Goal: Task Accomplishment & Management: Manage account settings

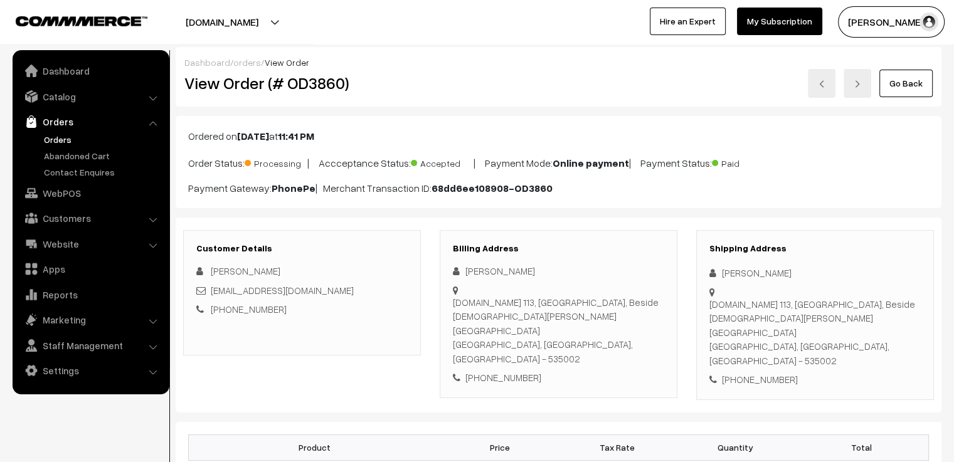
click at [245, 61] on link "orders" at bounding box center [247, 62] width 28 height 11
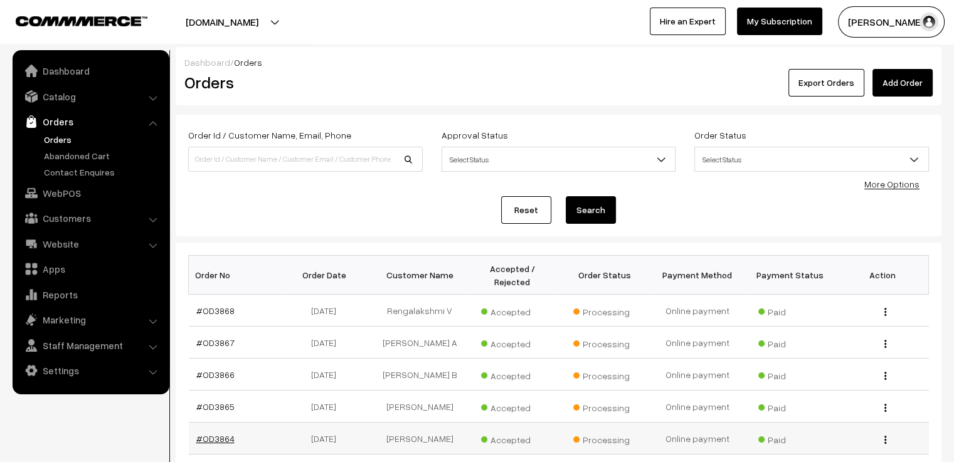
click at [224, 433] on link "#OD3864" at bounding box center [215, 438] width 38 height 11
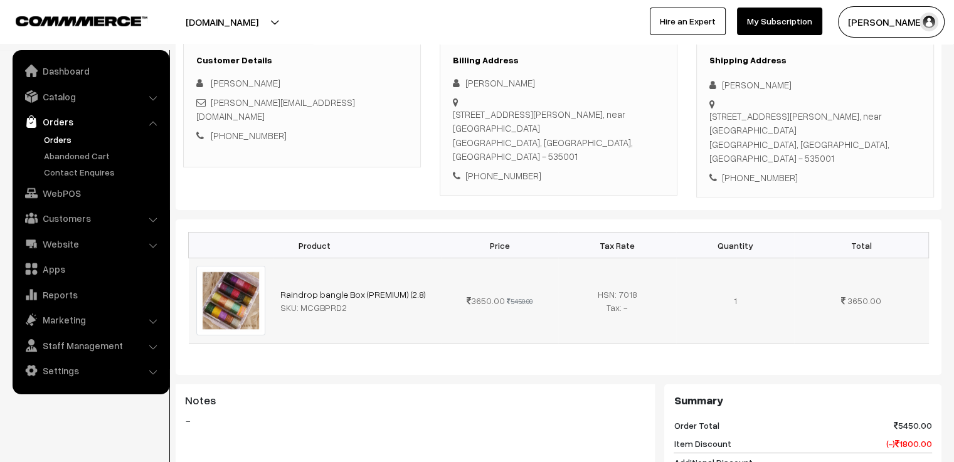
scroll to position [63, 0]
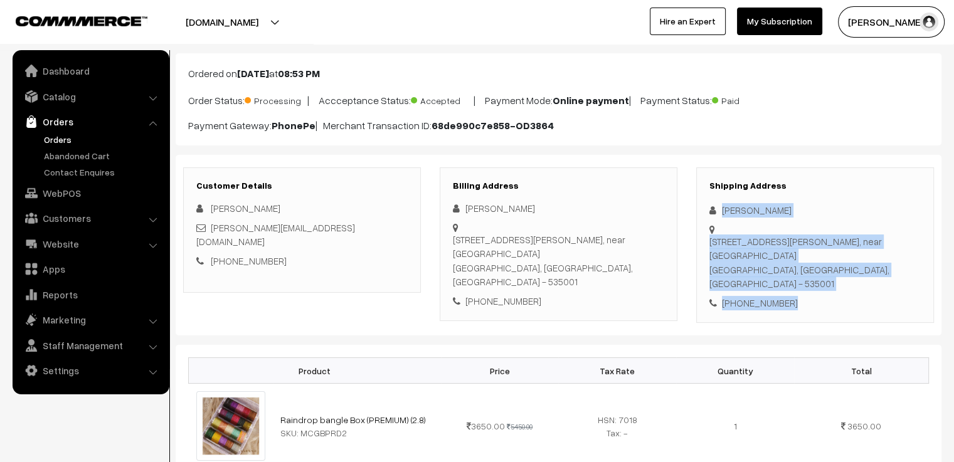
drag, startPoint x: 791, startPoint y: 267, endPoint x: 718, endPoint y: 213, distance: 90.4
click at [718, 213] on div "Shipping Address Abhishek Kolluru plot no 33, Srinivasa nagar, near msn colony …" at bounding box center [815, 245] width 238 height 156
copy div "Abhishek Kolluru plot no 33, Srinivasa nagar, near msn colony Vizianagaram, And…"
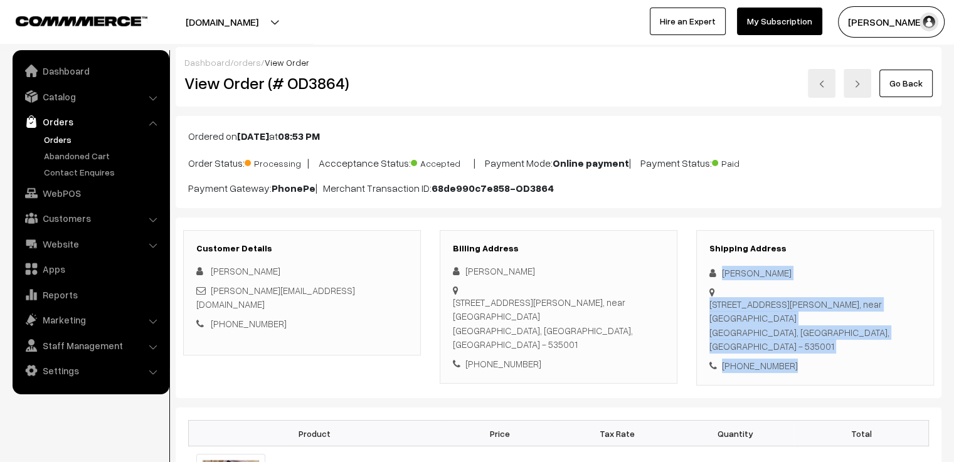
click at [819, 88] on link at bounding box center [822, 83] width 28 height 29
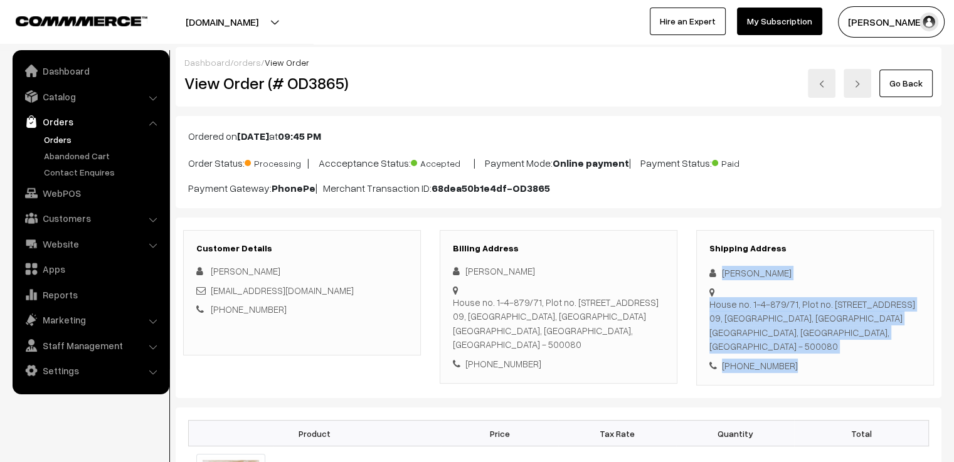
drag, startPoint x: 791, startPoint y: 353, endPoint x: 688, endPoint y: 268, distance: 133.6
click at [688, 268] on div "Shipping Address Mira R House no. 1-4-879/71, Plot no. 17, Street no. 09, Gandh…" at bounding box center [815, 308] width 256 height 156
copy div "Mira R House no. 1-4-879/71, Plot no. 17, Street no. 09, Gandhi Nagar, Kavadigu…"
click at [824, 80] on img at bounding box center [822, 84] width 8 height 8
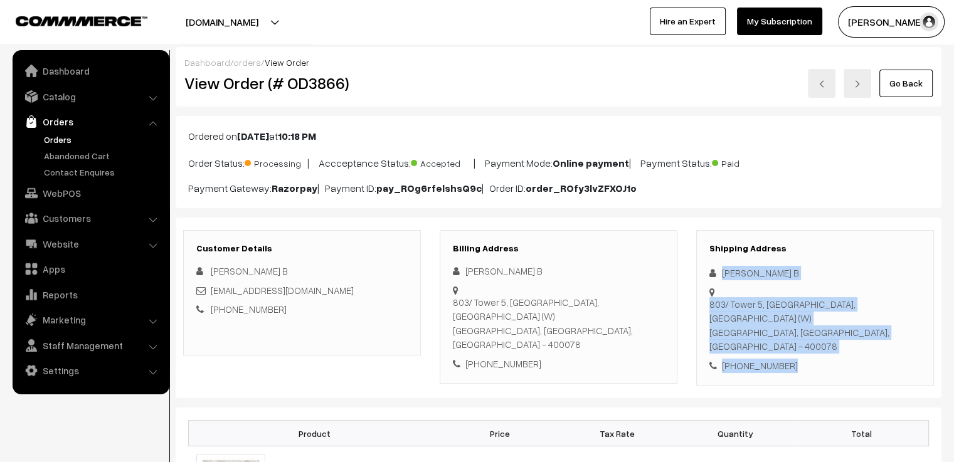
drag, startPoint x: 825, startPoint y: 328, endPoint x: 710, endPoint y: 260, distance: 133.5
click at [710, 260] on div "Shipping Address Nishtha B 803/ Tower 5, Runwal Forests, Kanjurmarg (W) Mumbai,…" at bounding box center [815, 308] width 238 height 156
copy div "Nishtha B 803/ Tower 5, Runwal Forests, Kanjurmarg (W) Mumbai, Maharashtra, Ind…"
click at [821, 85] on img at bounding box center [822, 84] width 8 height 8
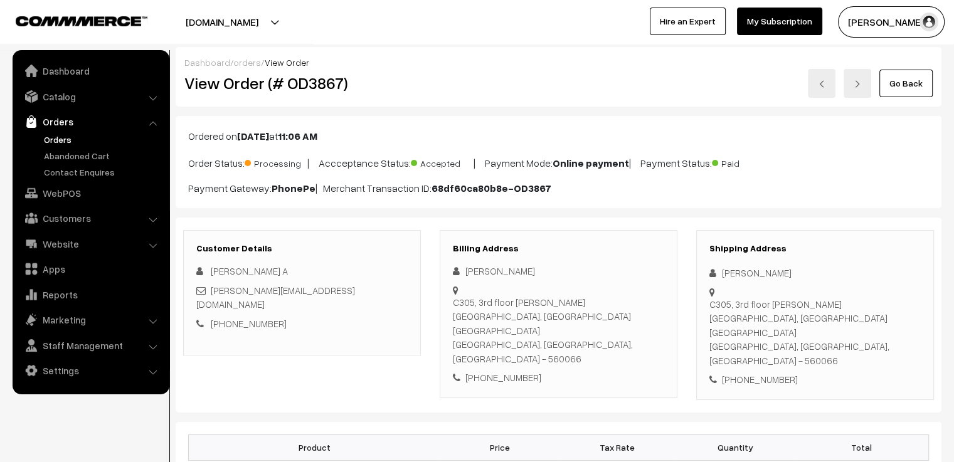
click at [808, 372] on div "+91 8754549518" at bounding box center [814, 379] width 211 height 14
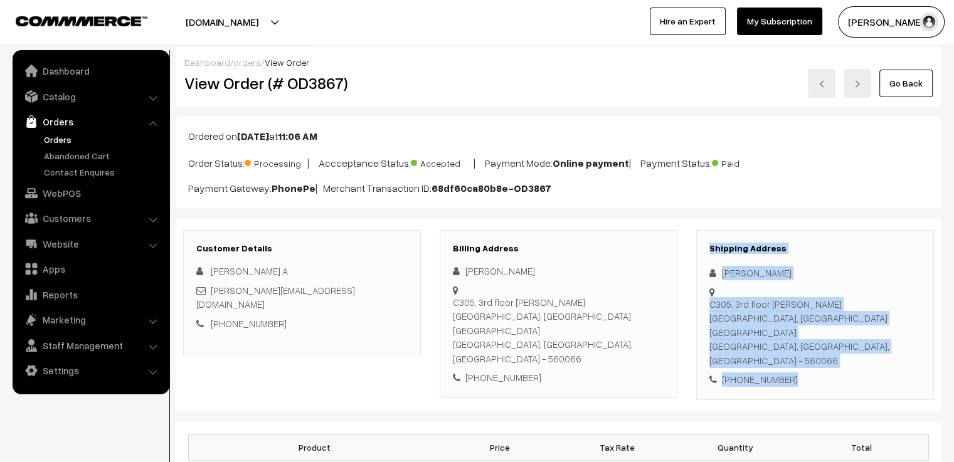
drag, startPoint x: 808, startPoint y: 351, endPoint x: 691, endPoint y: 253, distance: 153.1
click at [691, 253] on div "Shipping Address Mahalakshmi A C305, 3rd floor Sraddha silver springs, 17th cro…" at bounding box center [815, 315] width 256 height 170
click at [698, 263] on div "Shipping Address Mahalakshmi A C305, 3rd floor Sraddha silver springs, 17th cro…" at bounding box center [815, 315] width 238 height 170
drag, startPoint x: 795, startPoint y: 347, endPoint x: 707, endPoint y: 266, distance: 120.2
click at [707, 266] on div "Shipping Address Mahalakshmi A C305, 3rd floor Sraddha silver springs, 17th cro…" at bounding box center [815, 315] width 238 height 170
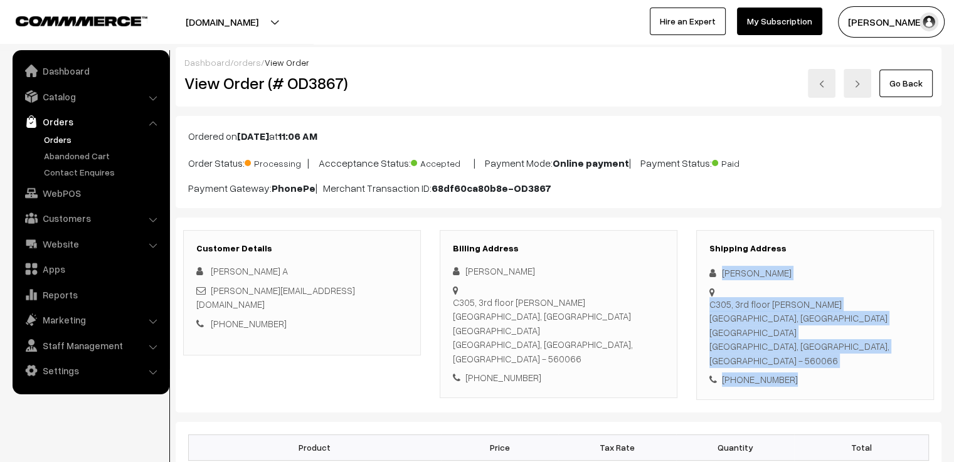
copy div "Mahalakshmi A C305, 3rd floor Sraddha silver springs, 17th cross road BEML layo…"
click at [829, 88] on link at bounding box center [822, 83] width 28 height 29
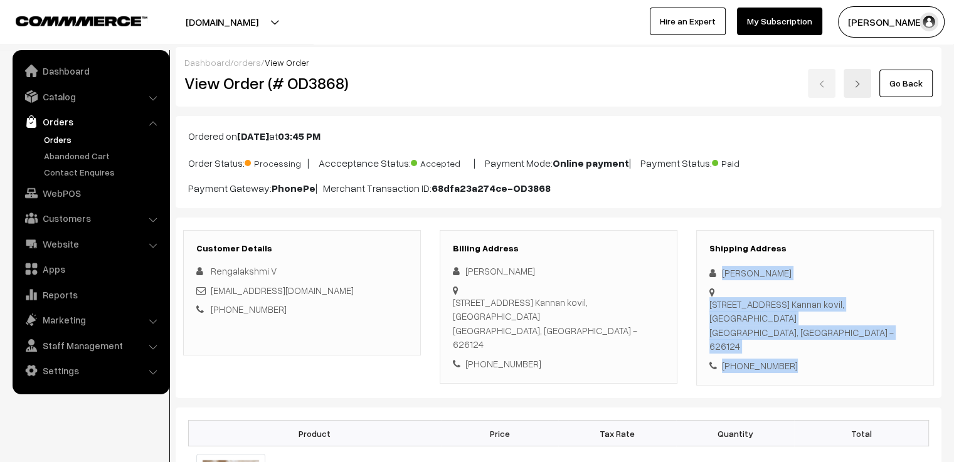
drag, startPoint x: 816, startPoint y: 333, endPoint x: 716, endPoint y: 258, distance: 124.9
click at [716, 258] on div "Shipping Address [PERSON_NAME] [STREET_ADDRESS] [GEOGRAPHIC_DATA], [GEOGRAPHIC_…" at bounding box center [815, 308] width 238 height 156
copy div "[PERSON_NAME] [STREET_ADDRESS] [GEOGRAPHIC_DATA], [GEOGRAPHIC_DATA], [GEOGRAPHI…"
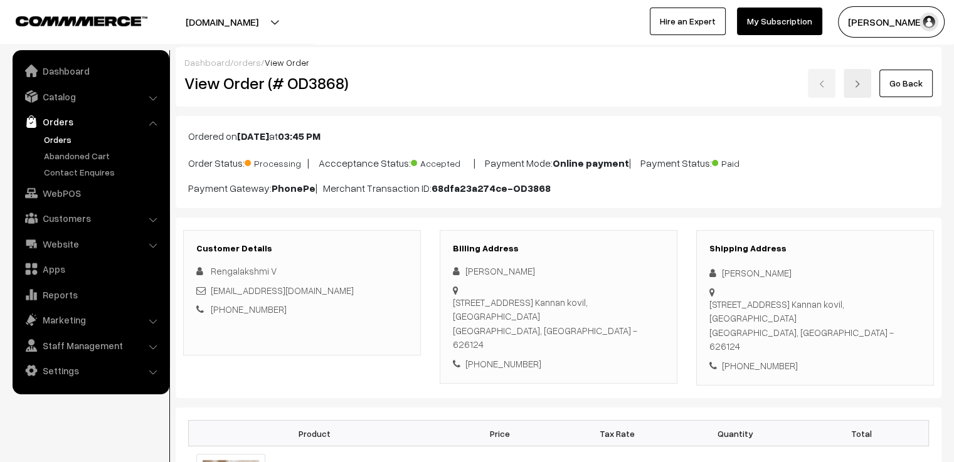
click at [817, 87] on div "Go Back" at bounding box center [686, 83] width 492 height 29
click at [915, 78] on link "Go Back" at bounding box center [905, 84] width 53 height 28
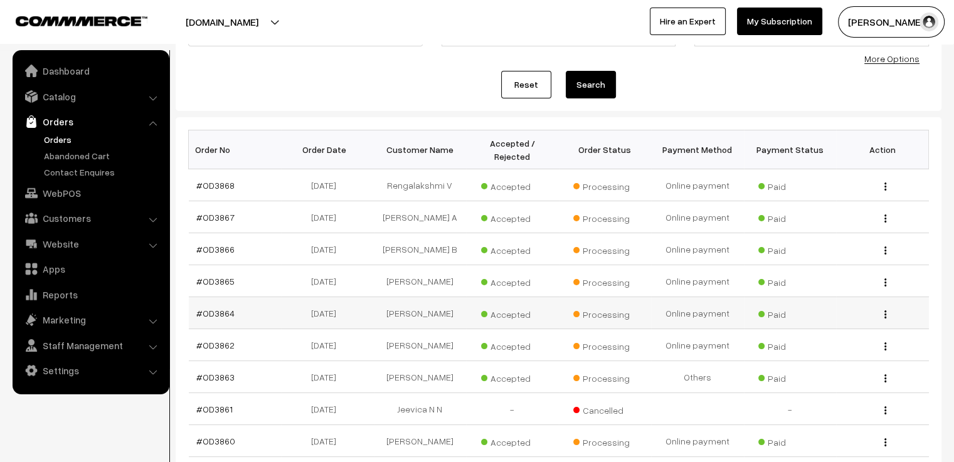
scroll to position [188, 0]
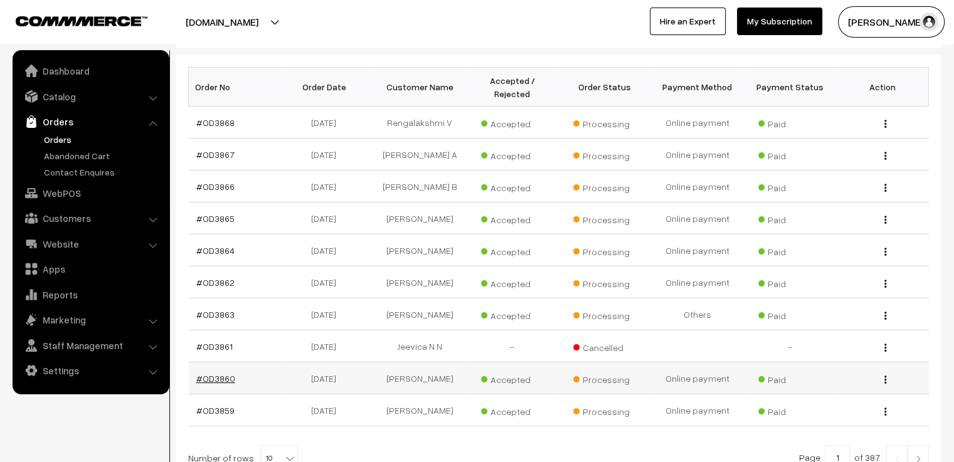
click at [219, 373] on link "#OD3860" at bounding box center [215, 378] width 39 height 11
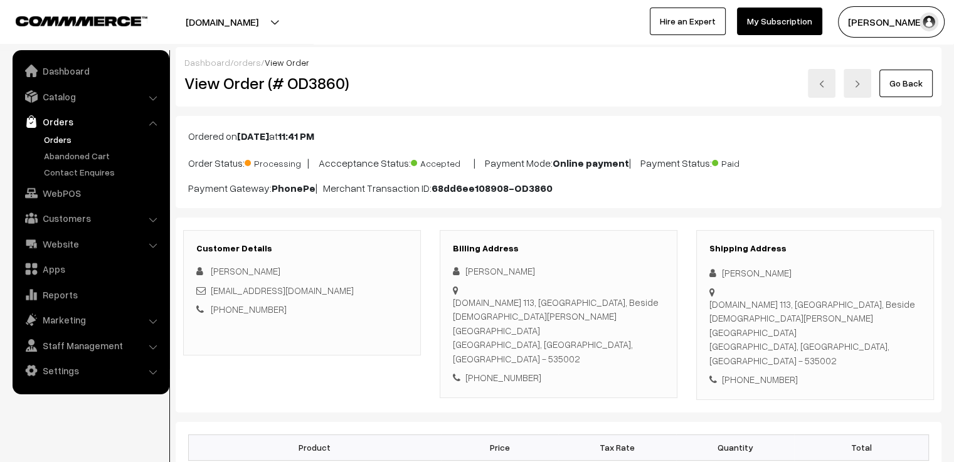
click at [241, 61] on link "orders" at bounding box center [247, 62] width 28 height 11
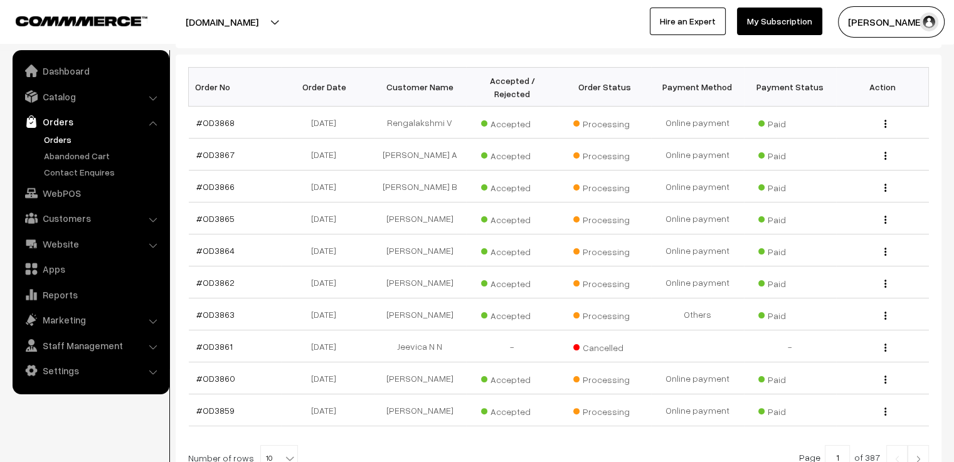
scroll to position [251, 0]
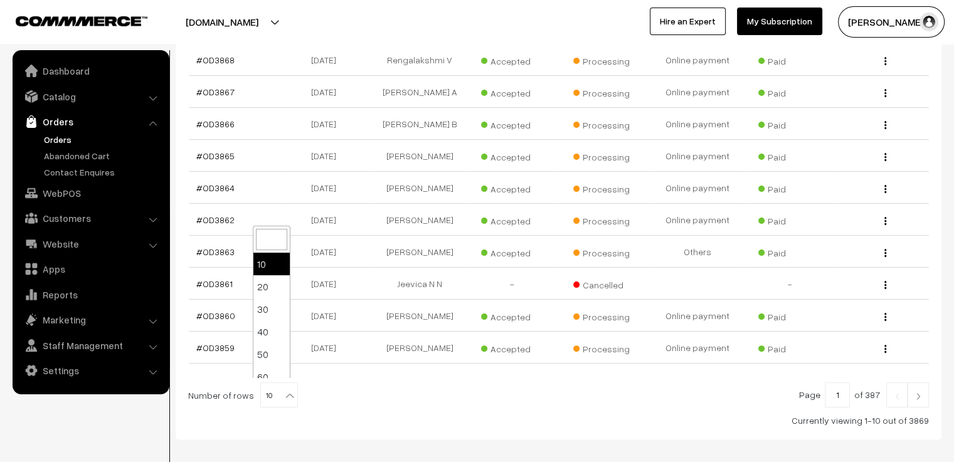
click at [283, 394] on b at bounding box center [289, 395] width 13 height 13
select select "20"
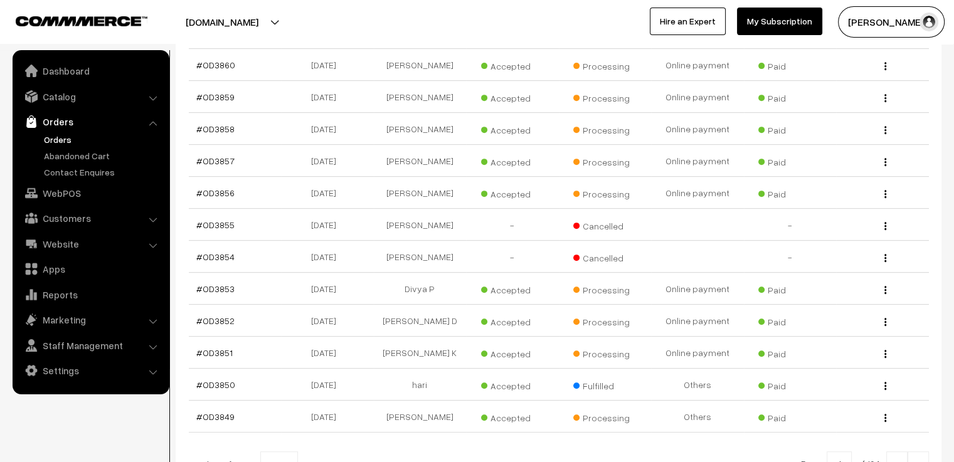
scroll to position [623, 0]
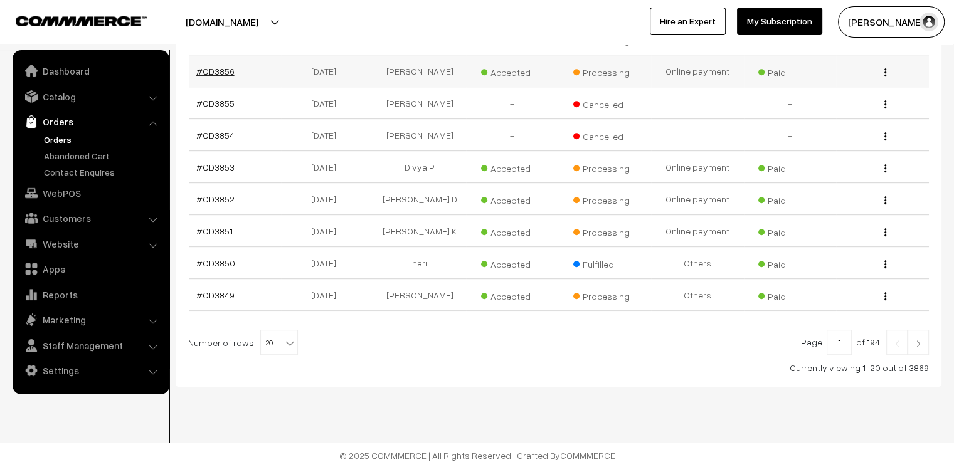
click at [216, 66] on link "#OD3856" at bounding box center [215, 71] width 38 height 11
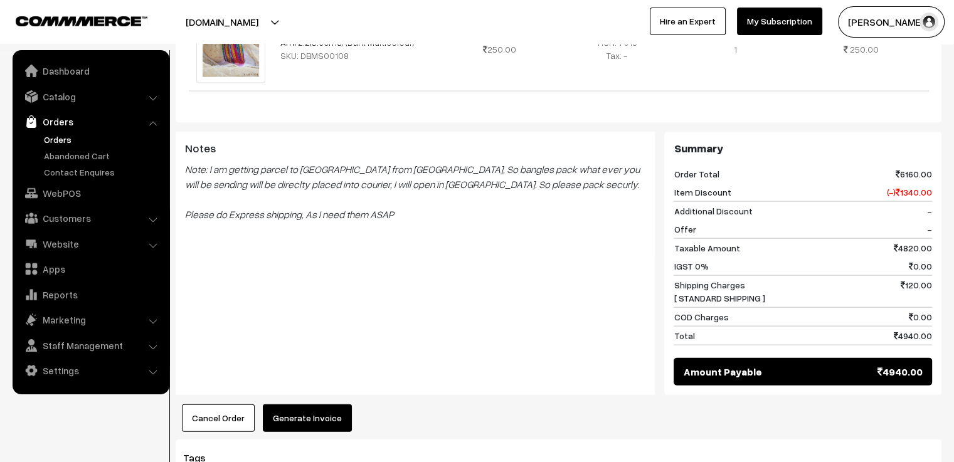
scroll to position [2690, 0]
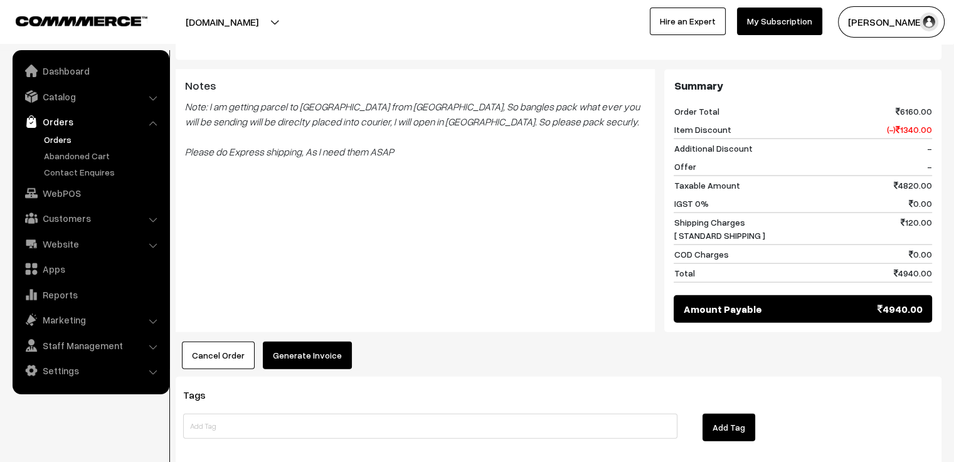
click at [849, 245] on div "COD Charges 0.00" at bounding box center [802, 254] width 258 height 19
